Goal: Task Accomplishment & Management: Manage account settings

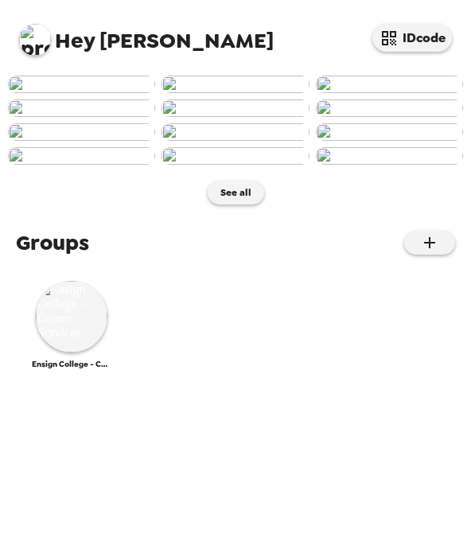
scroll to position [536, 0]
click at [72, 352] on img at bounding box center [72, 317] width 72 height 72
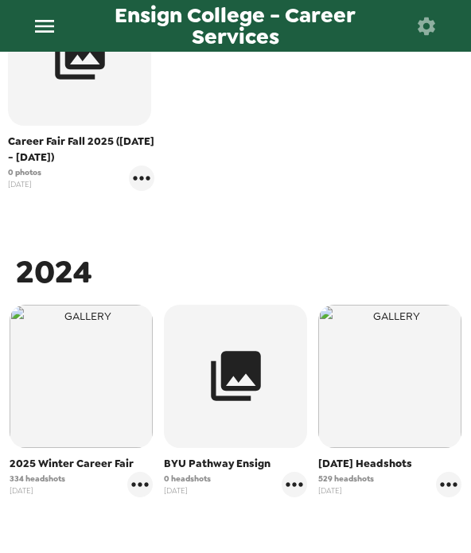
scroll to position [384, 0]
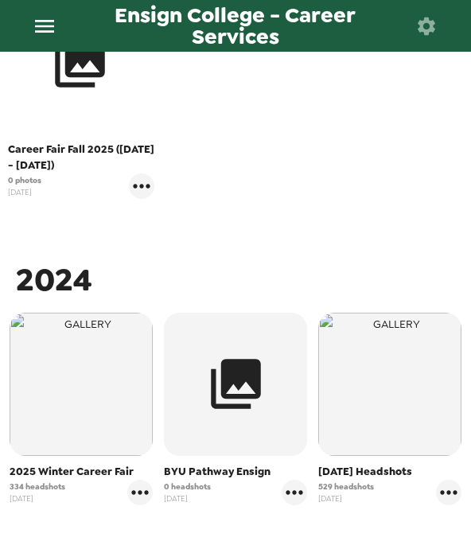
click at [103, 89] on icon "button" at bounding box center [80, 63] width 60 height 60
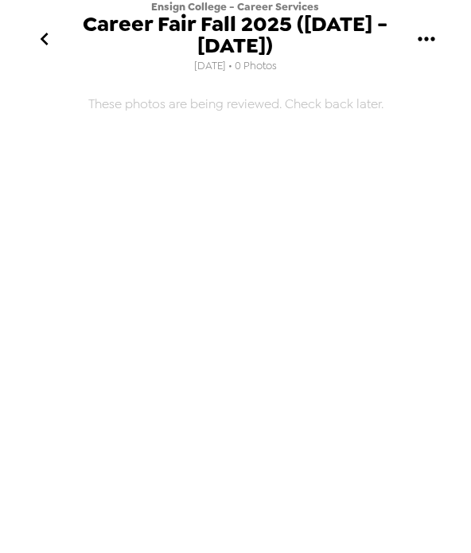
click at [433, 42] on icon "gallery menu" at bounding box center [426, 38] width 25 height 25
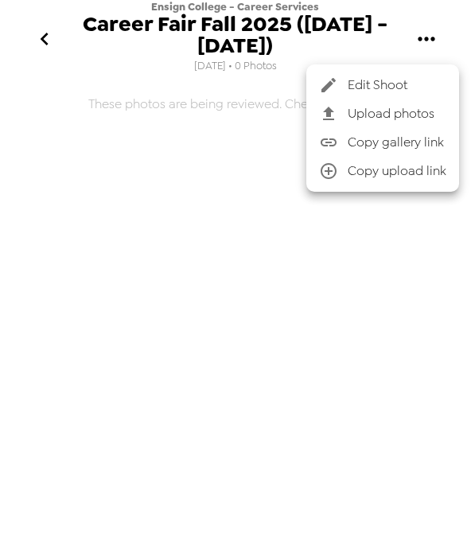
click at [338, 298] on div at bounding box center [235, 276] width 471 height 553
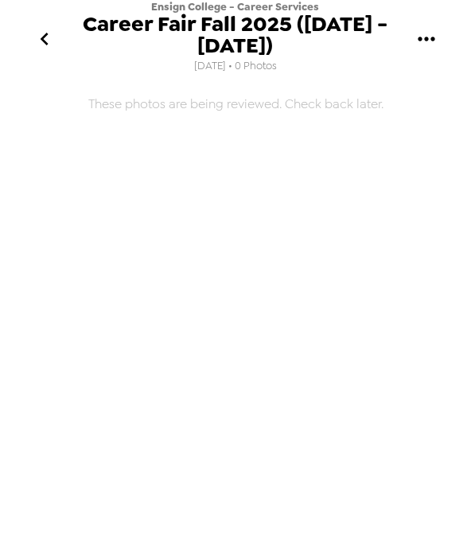
click at [422, 47] on icon "gallery menu" at bounding box center [426, 38] width 25 height 25
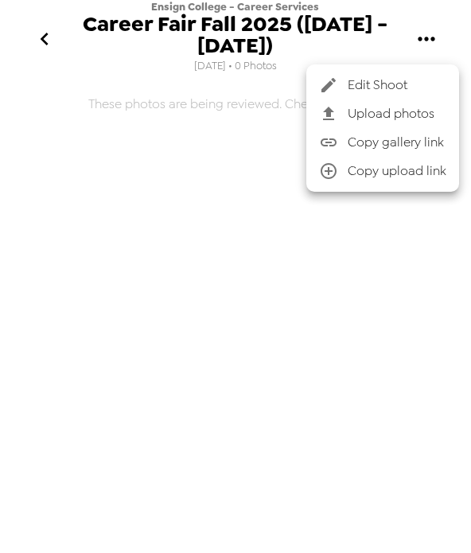
click at [379, 80] on span "Edit Shoot" at bounding box center [397, 85] width 99 height 19
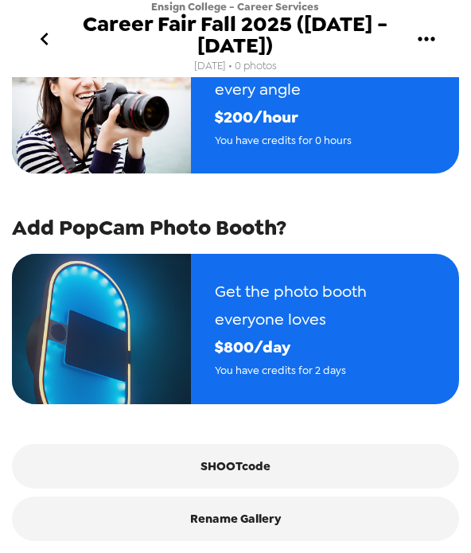
scroll to position [282, 0]
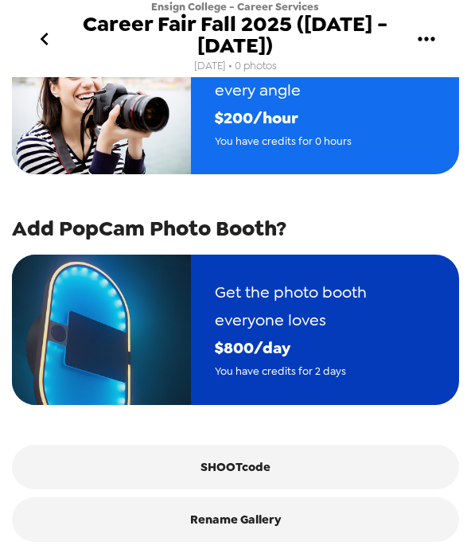
click at [398, 361] on span "$ 800 /day" at bounding box center [325, 348] width 220 height 28
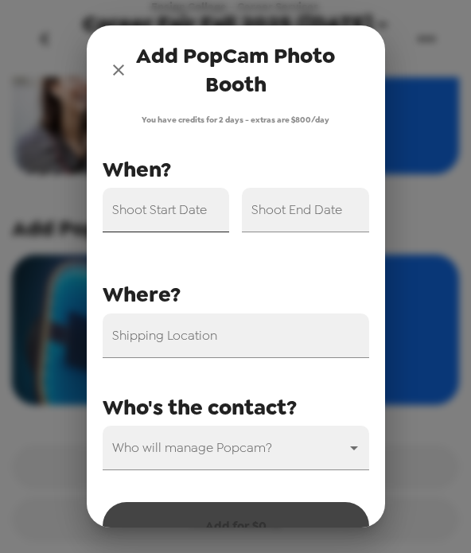
click at [182, 197] on input "Shoot Start Date" at bounding box center [166, 210] width 127 height 45
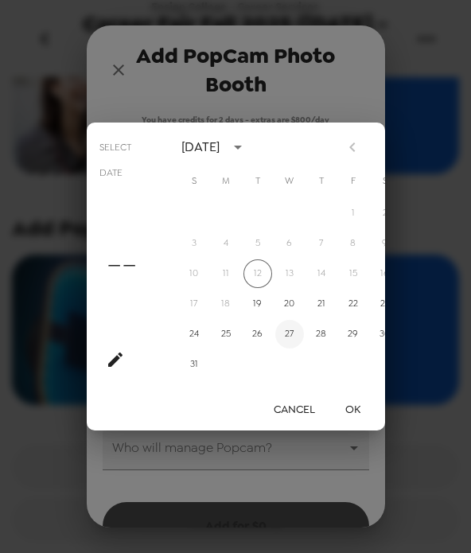
click at [300, 338] on button "27" at bounding box center [289, 334] width 29 height 29
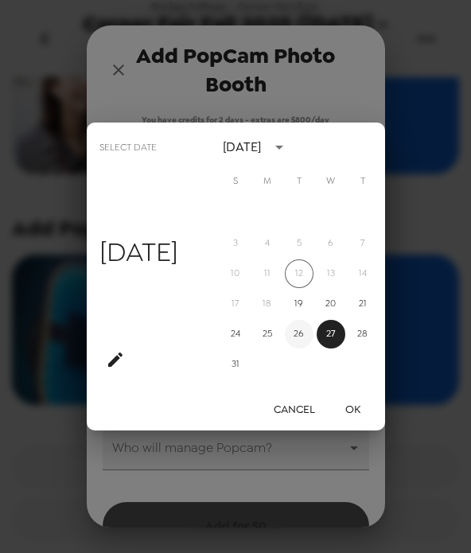
click at [296, 329] on button "26" at bounding box center [299, 334] width 29 height 29
type input "08/26/2025"
click at [261, 148] on div "August 2025" at bounding box center [242, 147] width 38 height 19
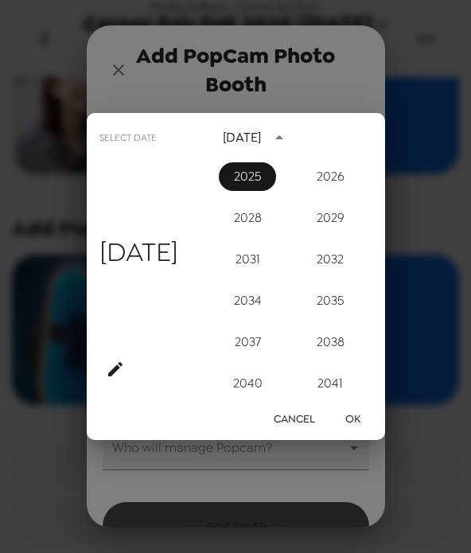
click at [252, 178] on button "2025" at bounding box center [247, 176] width 57 height 29
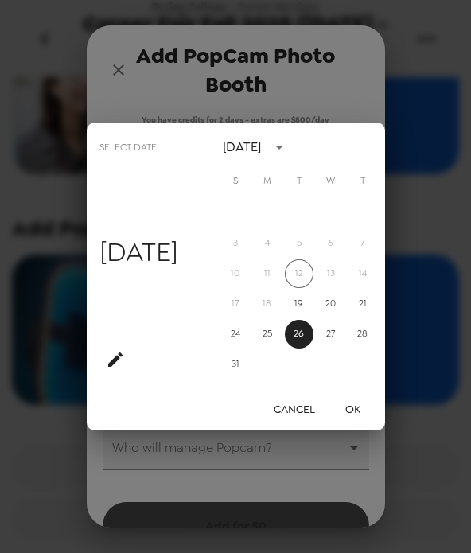
scroll to position [273, 0]
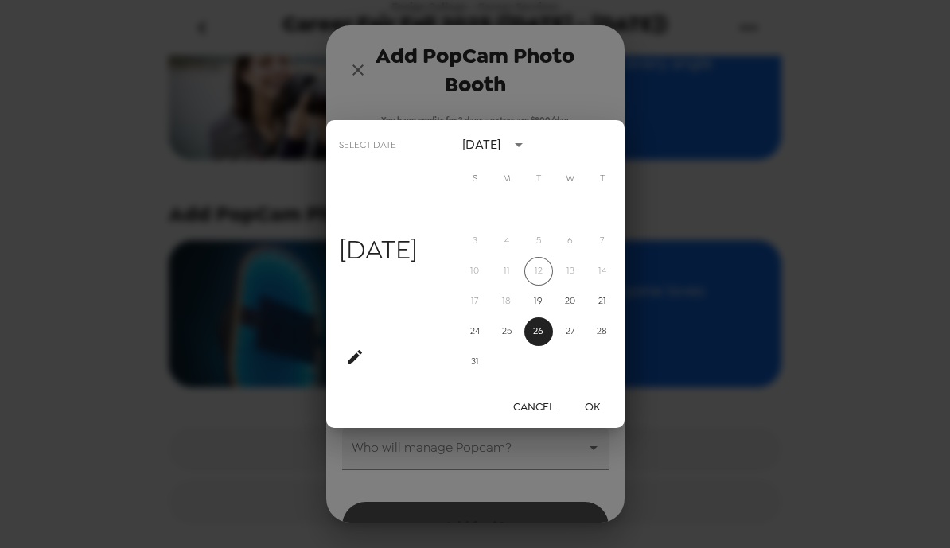
click at [541, 412] on button "Cancel" at bounding box center [534, 406] width 54 height 29
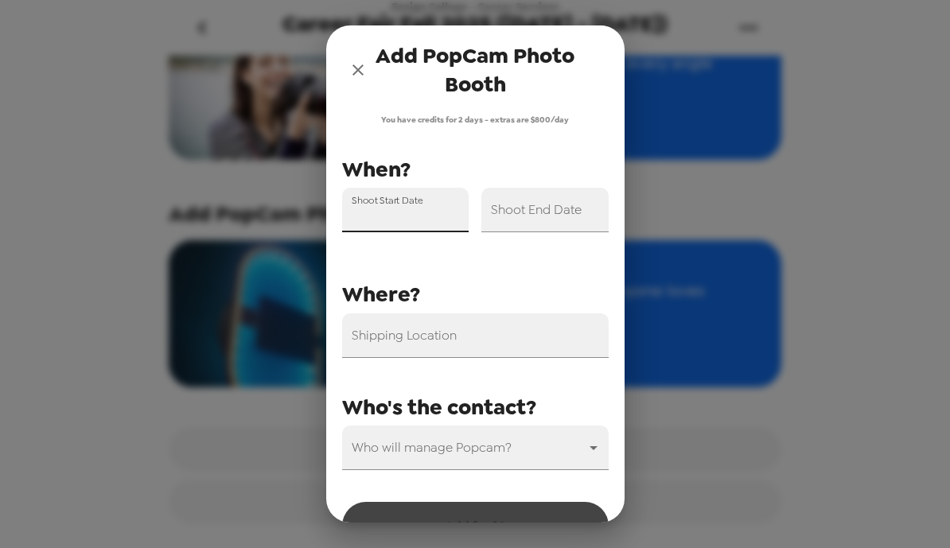
click at [443, 208] on input "Shoot Start Date" at bounding box center [405, 210] width 127 height 45
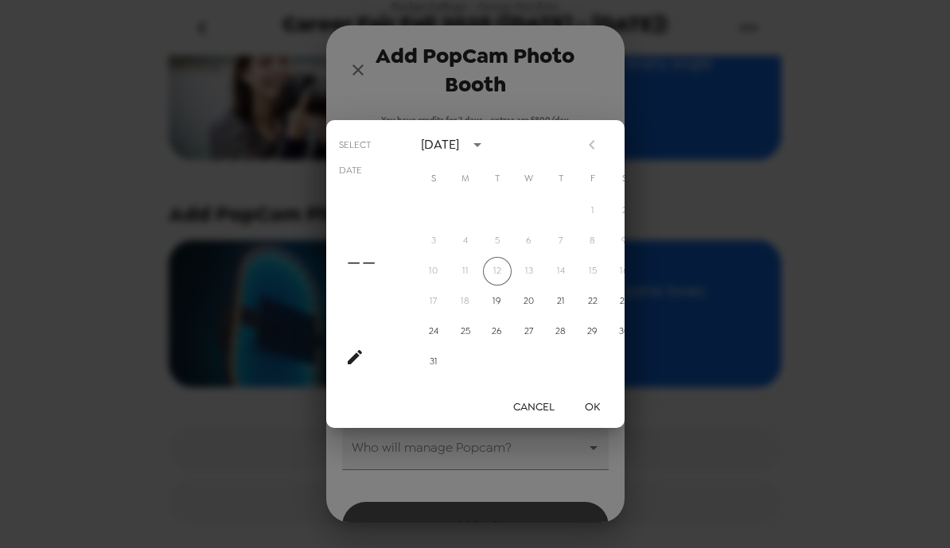
click at [360, 186] on div "––" at bounding box center [364, 278] width 50 height 189
click at [360, 185] on div "––" at bounding box center [364, 278] width 50 height 189
click at [590, 146] on div at bounding box center [612, 144] width 68 height 27
click at [600, 149] on div at bounding box center [612, 144] width 68 height 27
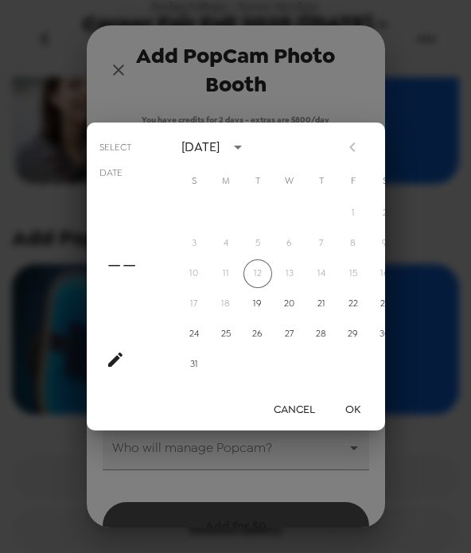
click at [380, 156] on div at bounding box center [372, 147] width 19 height 27
click at [426, 141] on div "Select date –– August 2025 S M T W T F S 1 2 3 4 5 6 7 8 9 10 11 12 13 14 15 16…" at bounding box center [235, 276] width 471 height 553
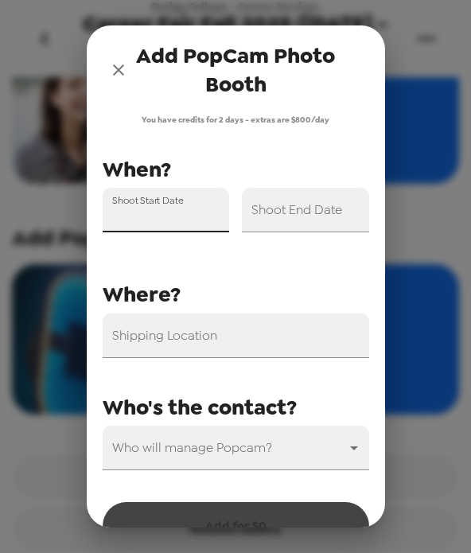
click at [288, 418] on div "Who will manage Popcam? ​" at bounding box center [229, 441] width 279 height 57
click at [119, 76] on icon "close" at bounding box center [118, 69] width 19 height 19
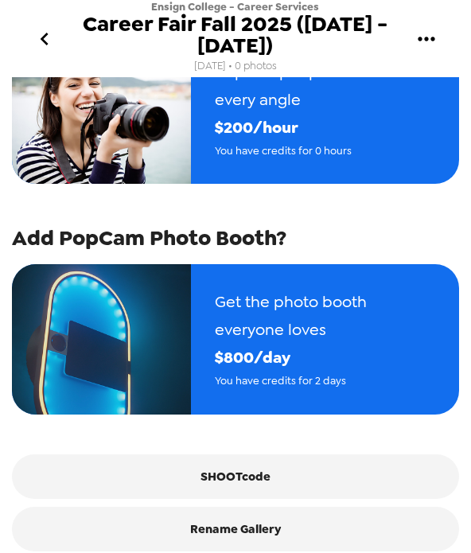
click at [50, 31] on icon "go back" at bounding box center [44, 38] width 25 height 25
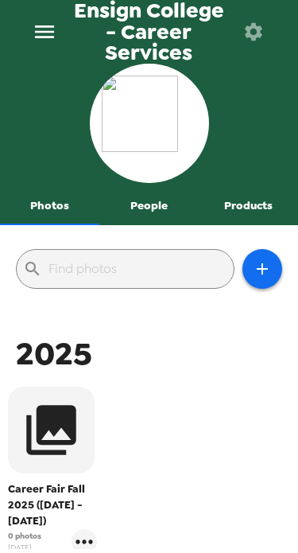
click at [36, 54] on button "menu" at bounding box center [44, 32] width 51 height 52
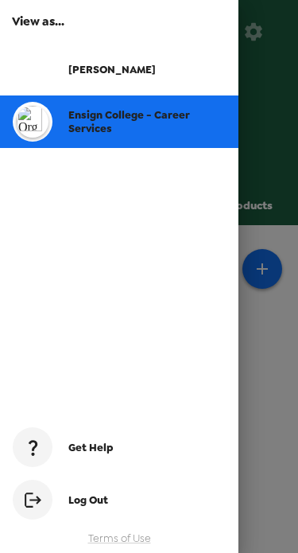
click at [143, 80] on div "Rob" at bounding box center [119, 69] width 239 height 52
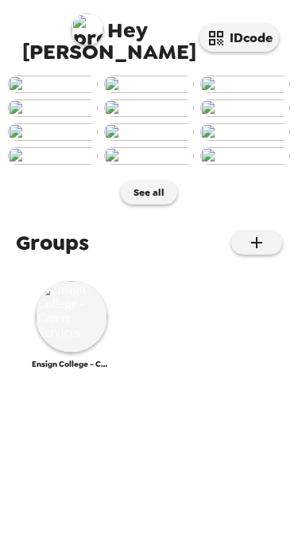
scroll to position [241, 0]
click at [74, 352] on img at bounding box center [72, 317] width 72 height 72
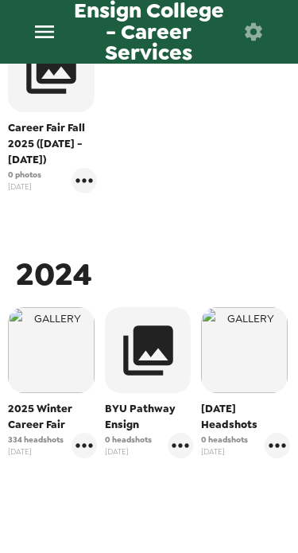
scroll to position [379, 0]
